Goal: Information Seeking & Learning: Find specific fact

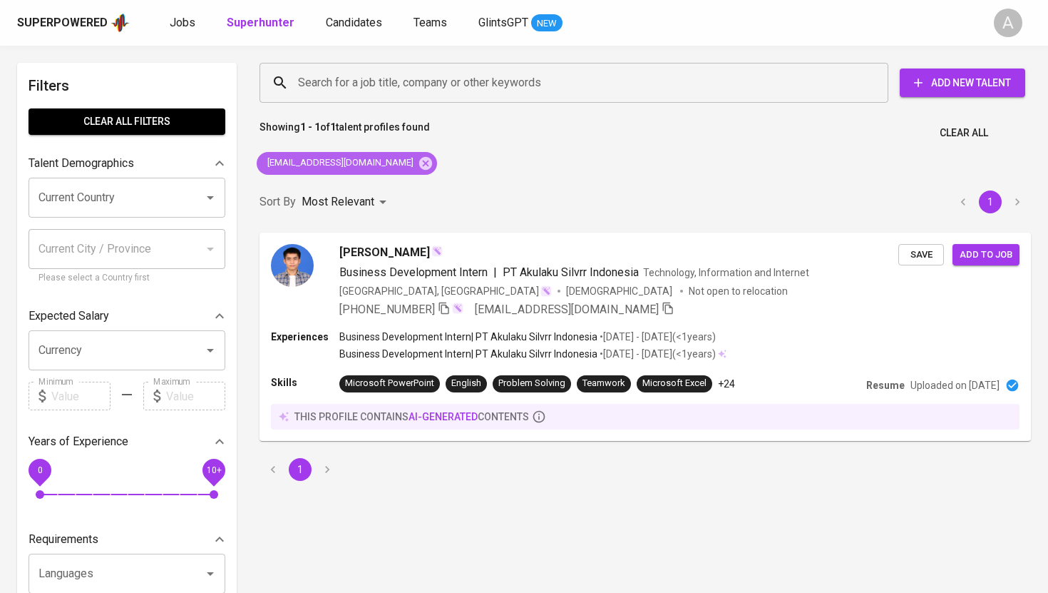
click at [380, 164] on div "[EMAIL_ADDRESS][DOMAIN_NAME]" at bounding box center [347, 163] width 180 height 23
click at [419, 163] on icon at bounding box center [425, 162] width 13 height 13
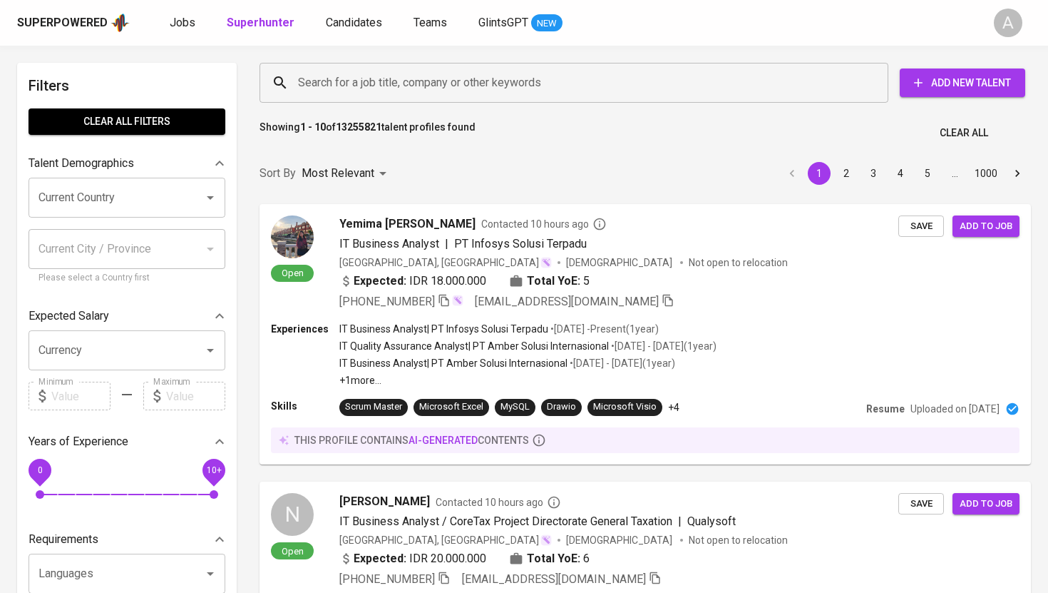
click at [391, 83] on input "Search for a job title, company or other keywords" at bounding box center [578, 82] width 566 height 27
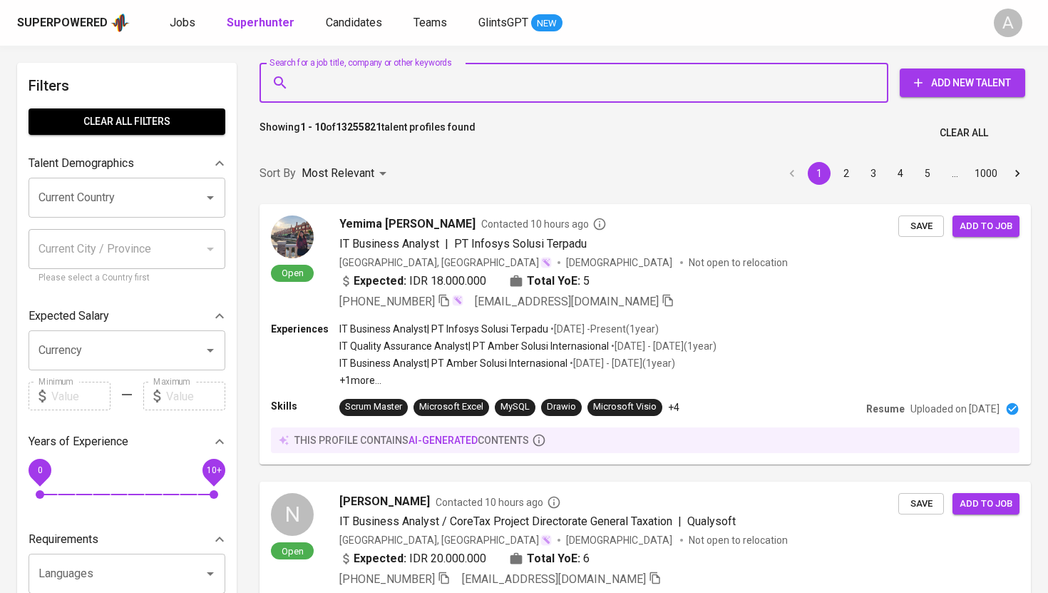
paste input "[EMAIL_ADDRESS][DOMAIN_NAME]"
type input "[EMAIL_ADDRESS][DOMAIN_NAME]"
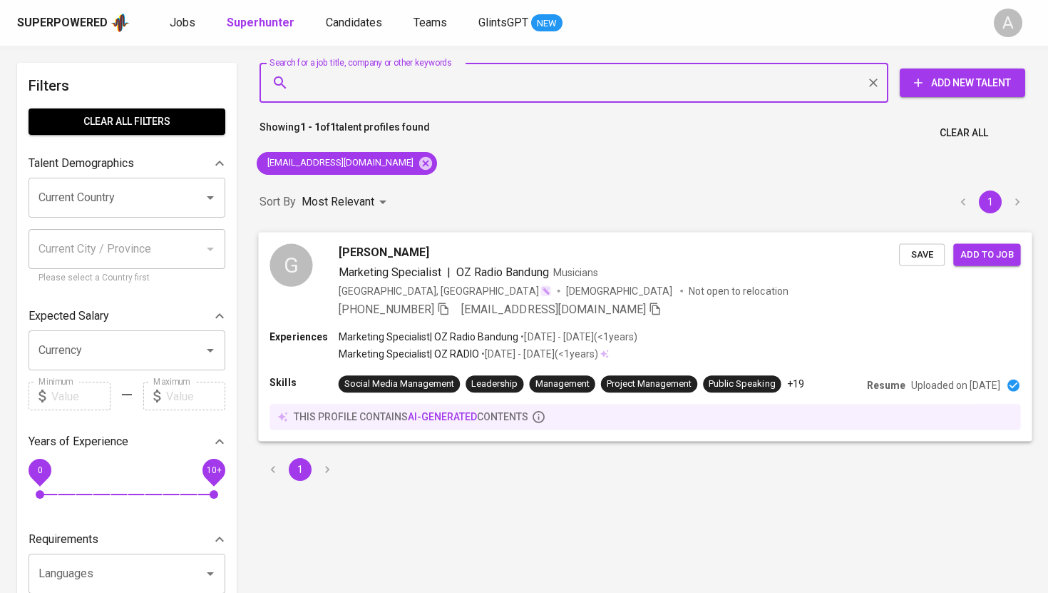
click at [291, 266] on div "G" at bounding box center [291, 264] width 43 height 43
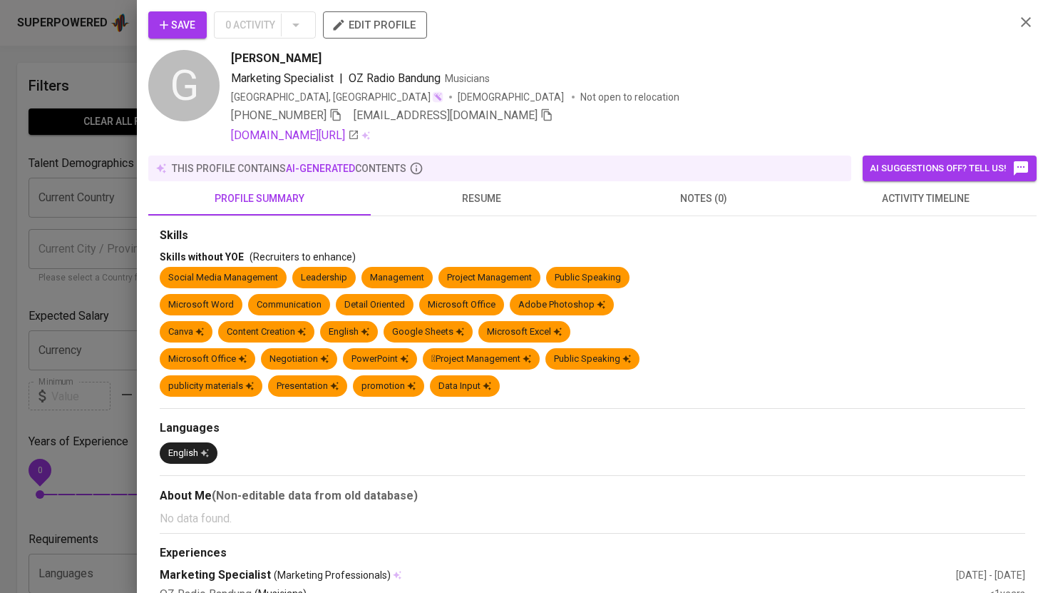
click at [495, 207] on button "resume" at bounding box center [482, 198] width 223 height 34
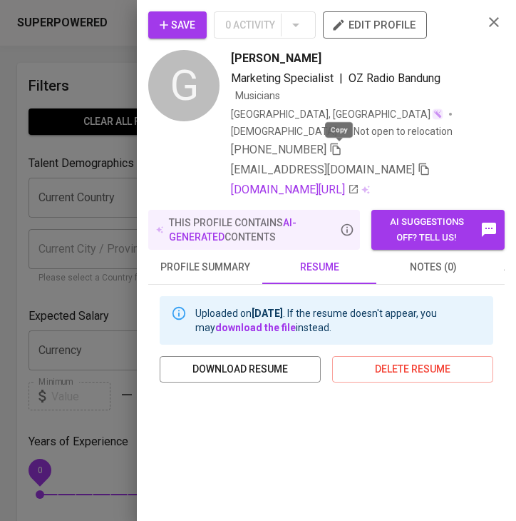
click at [341, 149] on icon "button" at bounding box center [336, 149] width 10 height 12
